Goal: Navigation & Orientation: Find specific page/section

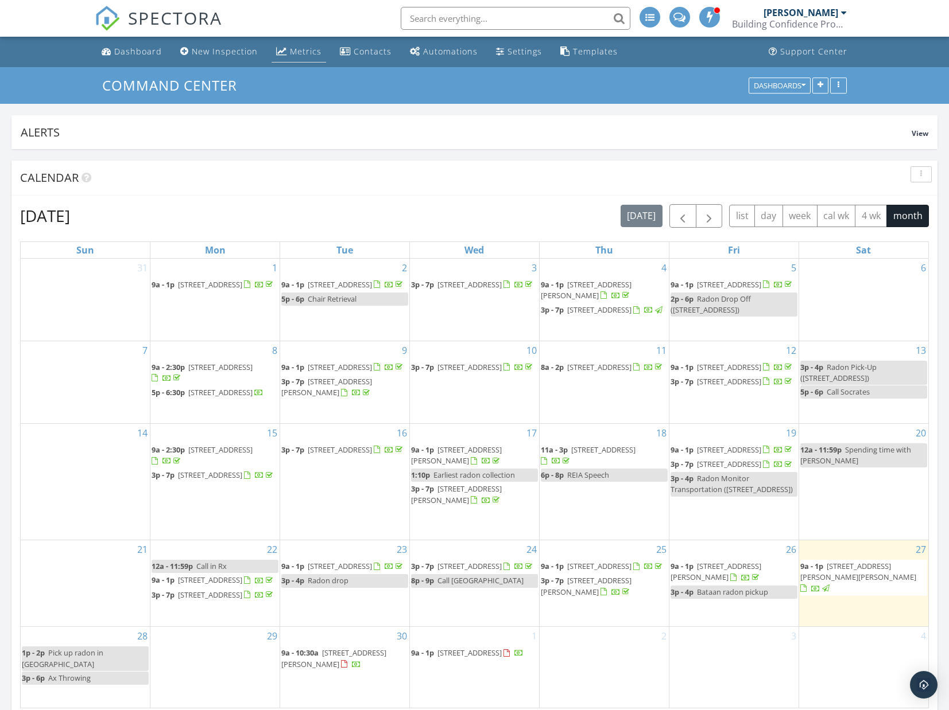
click at [300, 50] on div "Metrics" at bounding box center [306, 51] width 32 height 11
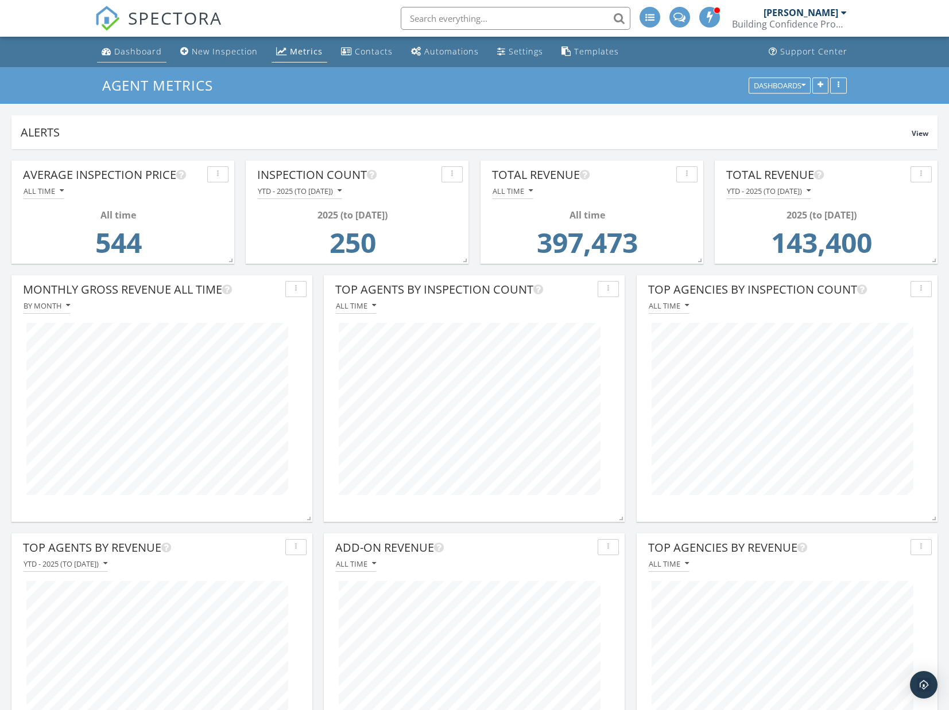
click at [142, 47] on link "Dashboard" at bounding box center [131, 51] width 69 height 21
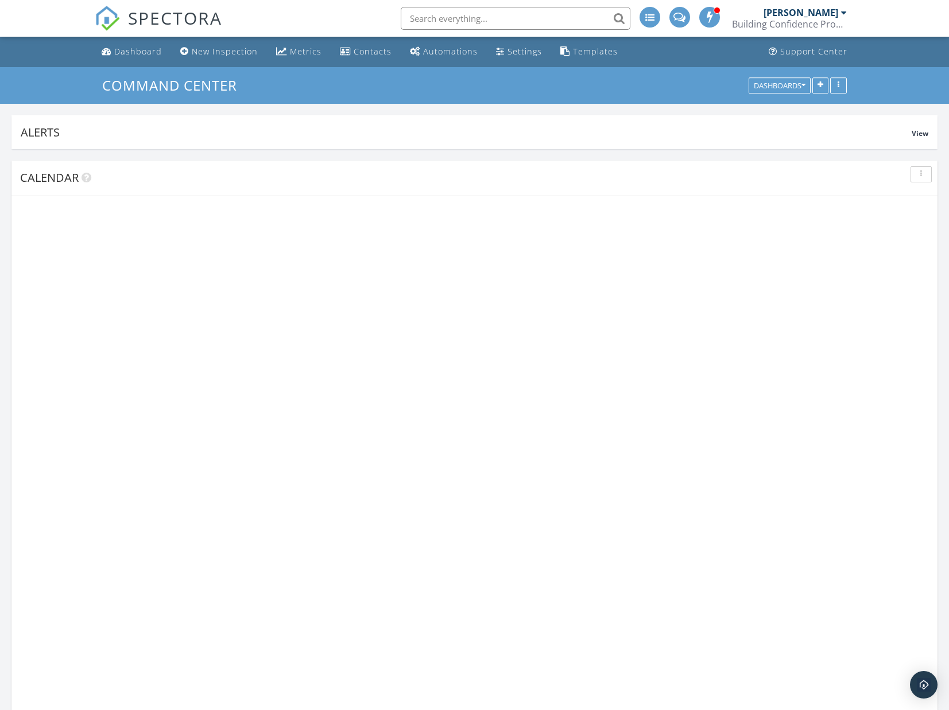
scroll to position [1045, 949]
